Goal: Navigation & Orientation: Find specific page/section

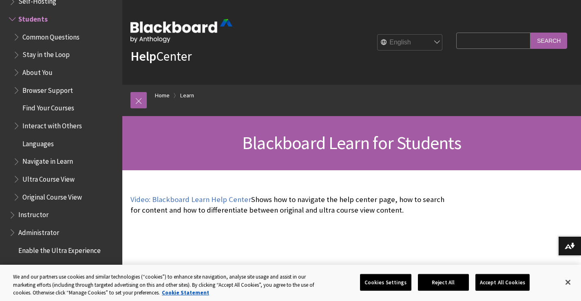
click at [430, 40] on select "English عربية Català Cymraeg Deutsch Español Suomi Français עברית Italiano 日本語 …" at bounding box center [410, 43] width 65 height 16
click at [286, 64] on div "Help Center English عربية Català Cymraeg Deutsch Español Suomi Français עברית I…" at bounding box center [351, 42] width 459 height 85
click at [556, 40] on input "Search" at bounding box center [549, 41] width 37 height 16
click at [548, 36] on input "Search" at bounding box center [549, 41] width 37 height 16
drag, startPoint x: 548, startPoint y: 36, endPoint x: 519, endPoint y: 45, distance: 29.8
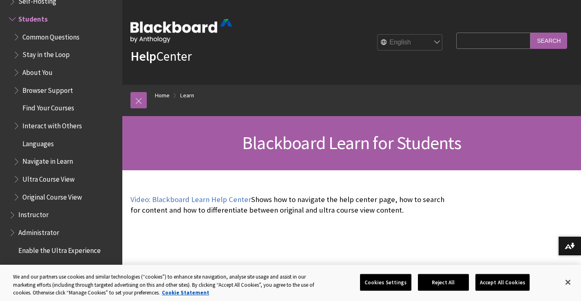
click at [541, 38] on input "Search" at bounding box center [549, 41] width 37 height 16
click at [164, 95] on link "Home" at bounding box center [162, 96] width 15 height 10
